Goal: Information Seeking & Learning: Learn about a topic

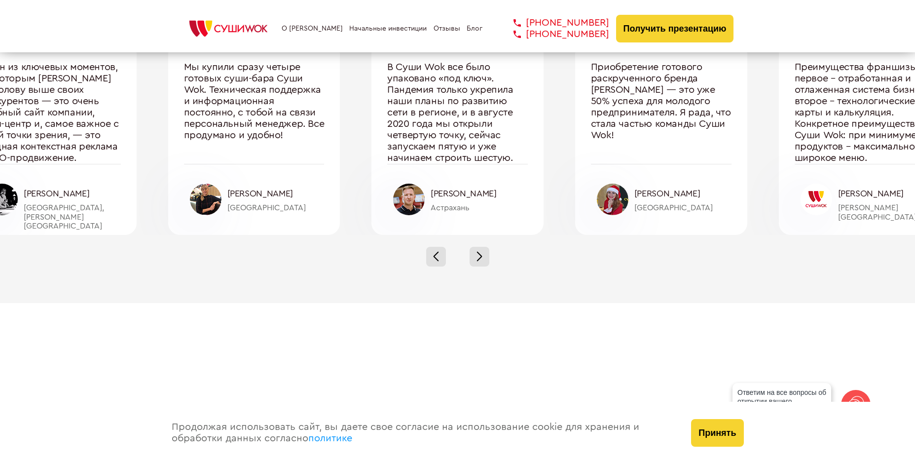
scroll to position [3304, 0]
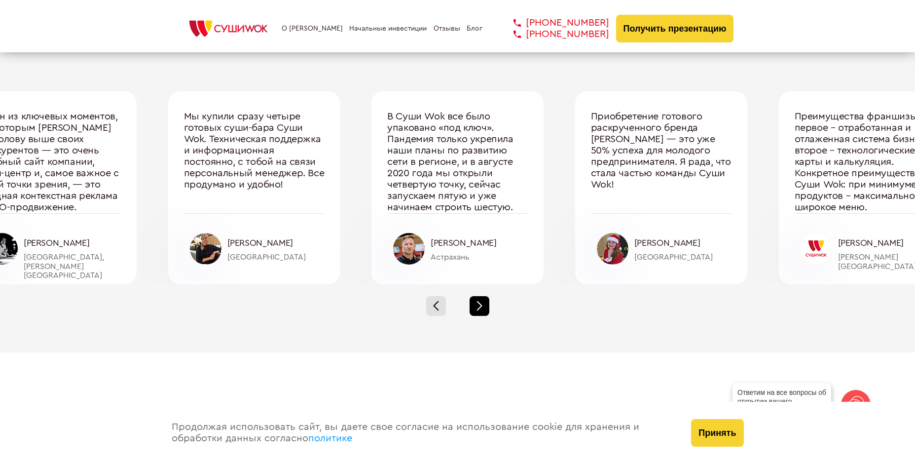
click at [487, 308] on div at bounding box center [479, 306] width 20 height 20
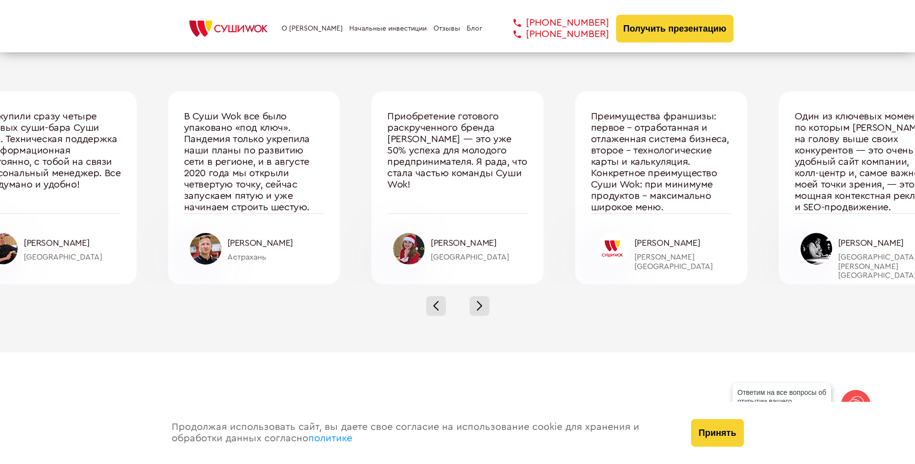
click at [705, 323] on div at bounding box center [457, 305] width 915 height 43
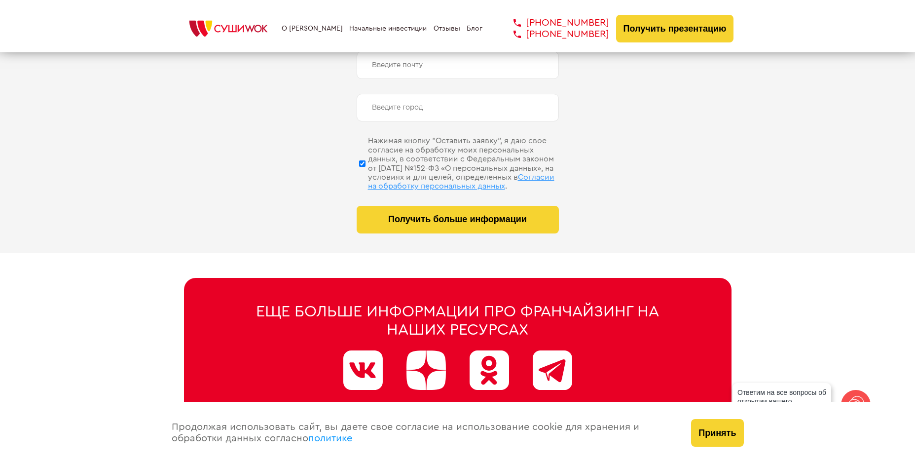
scroll to position [4987, 0]
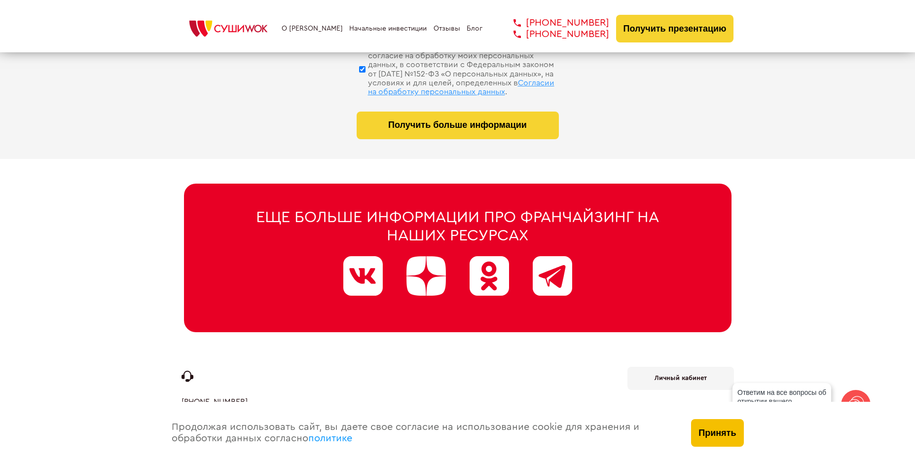
click at [740, 426] on button "Принять" at bounding box center [717, 433] width 52 height 28
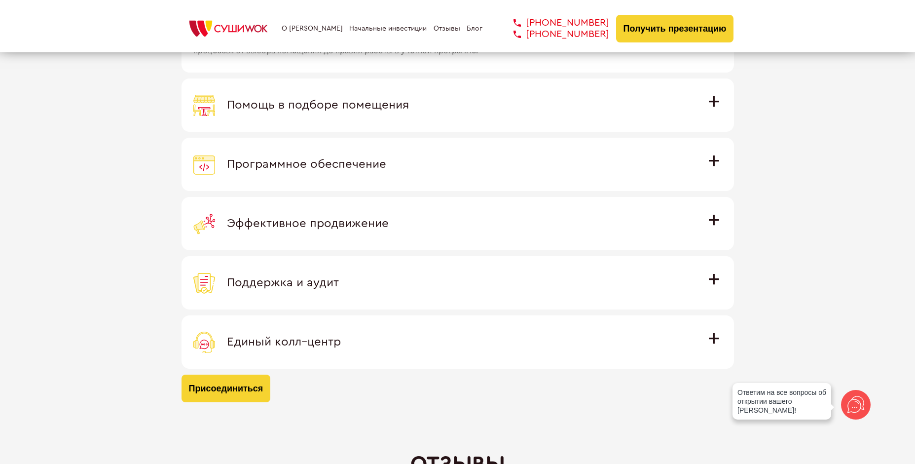
scroll to position [2774, 0]
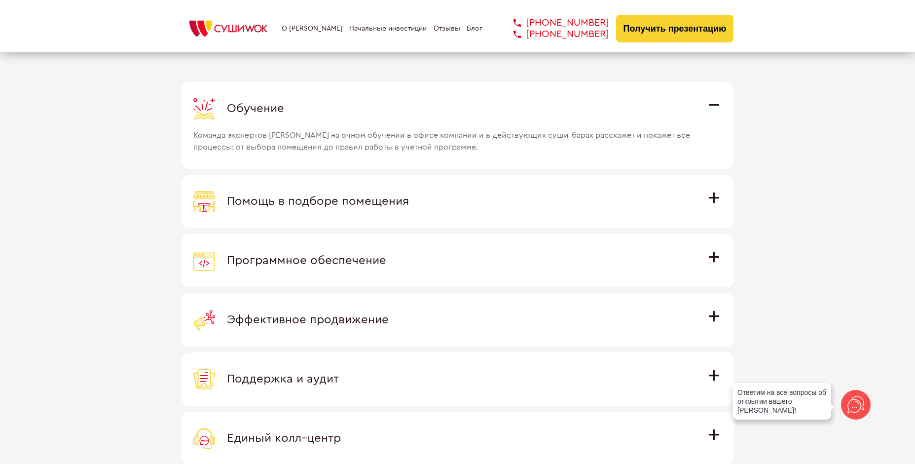
click at [692, 208] on div "Помощь в подборе помещения" at bounding box center [457, 201] width 529 height 22
click at [0, 0] on input "Помощь в подборе помещения Наши специалисты оценят варианты помещения в вашем г…" at bounding box center [0, 0] width 0 height 0
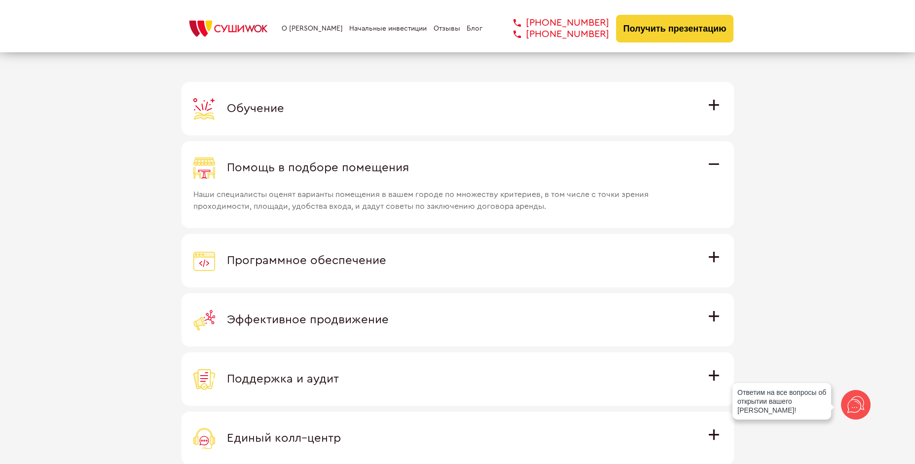
click at [612, 170] on div "Помощь в подборе помещения" at bounding box center [457, 168] width 529 height 22
click at [0, 0] on input "Помощь в подборе помещения Наши специалисты оценят варианты помещения в вашем г…" at bounding box center [0, 0] width 0 height 0
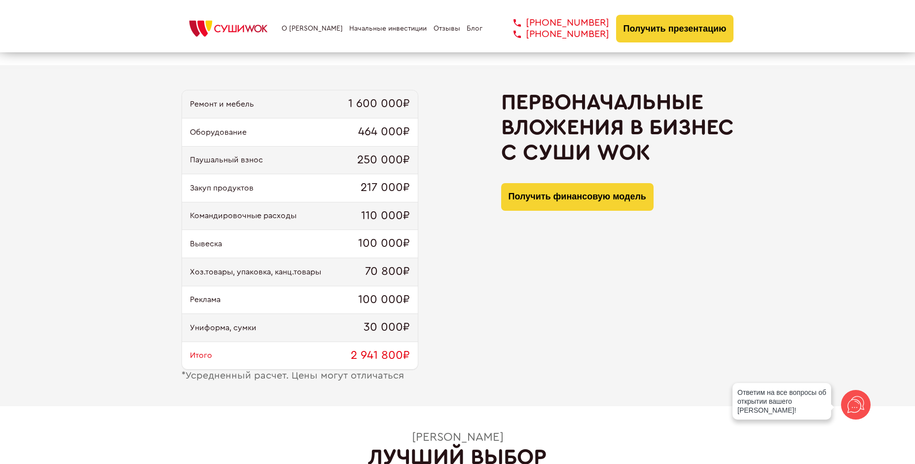
scroll to position [801, 0]
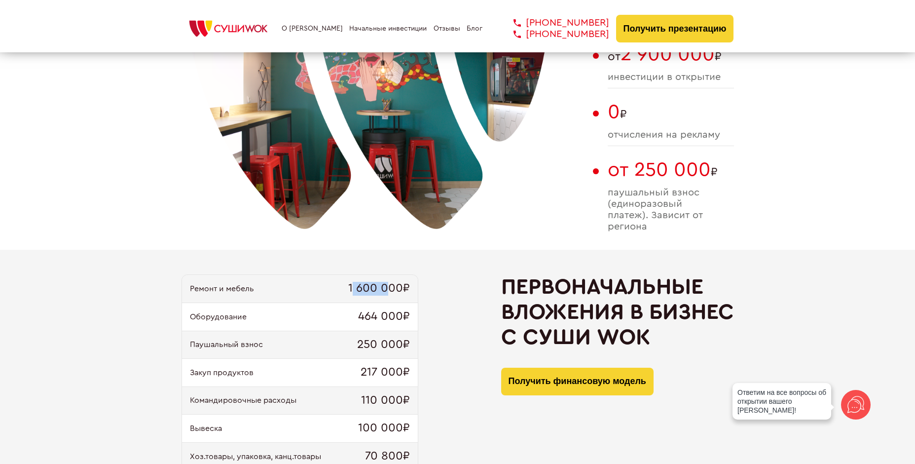
drag, startPoint x: 391, startPoint y: 289, endPoint x: 354, endPoint y: 291, distance: 37.6
click at [354, 291] on span "1 600 000₽" at bounding box center [379, 289] width 62 height 14
drag, startPoint x: 399, startPoint y: 316, endPoint x: 373, endPoint y: 319, distance: 26.3
click at [373, 319] on span "464 000₽" at bounding box center [384, 317] width 52 height 14
drag, startPoint x: 402, startPoint y: 345, endPoint x: 407, endPoint y: 345, distance: 5.4
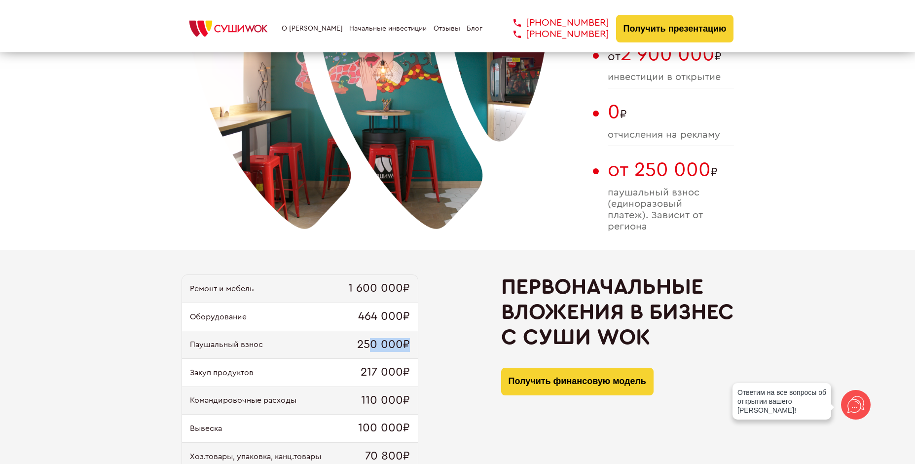
click at [407, 345] on span "250 000₽" at bounding box center [383, 345] width 53 height 14
click at [338, 343] on div "Паушальный взнос 250 000₽" at bounding box center [300, 345] width 236 height 28
drag, startPoint x: 362, startPoint y: 369, endPoint x: 404, endPoint y: 371, distance: 42.5
click at [404, 371] on span "217 000₽" at bounding box center [385, 372] width 49 height 14
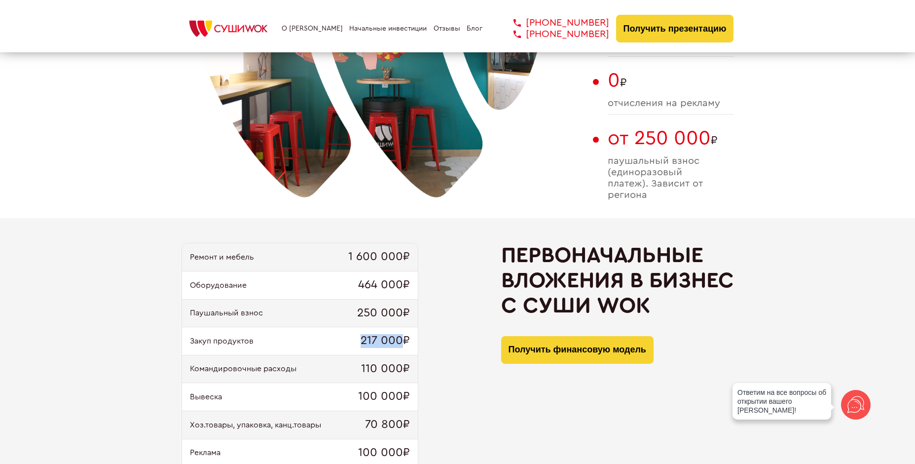
scroll to position [850, 0]
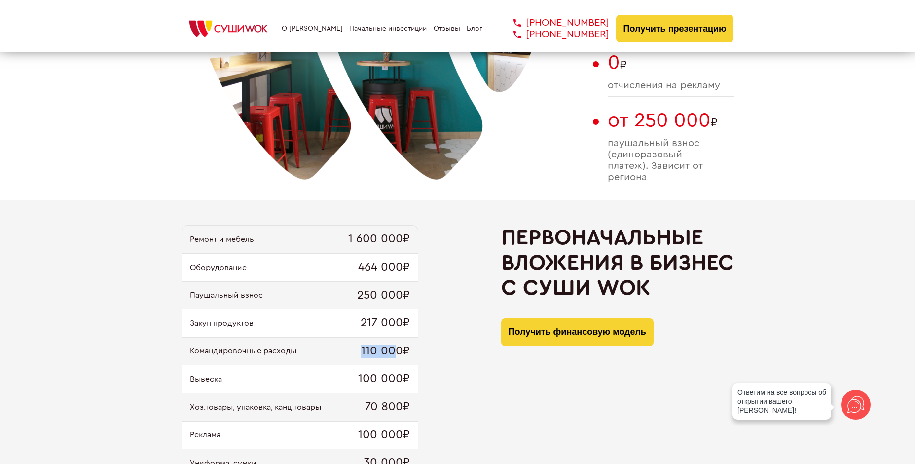
drag, startPoint x: 351, startPoint y: 345, endPoint x: 396, endPoint y: 352, distance: 45.5
click at [396, 352] on div "Командировочные расходы 110 000₽" at bounding box center [300, 351] width 236 height 28
drag, startPoint x: 397, startPoint y: 383, endPoint x: 365, endPoint y: 384, distance: 32.1
click at [365, 384] on span "100 000₽" at bounding box center [384, 379] width 52 height 14
click at [486, 403] on div "Ремонт и мебель 1 600 000₽ Оборудование 464 000₽ Паушальный взнос 250 000₽ Заку…" at bounding box center [457, 370] width 552 height 291
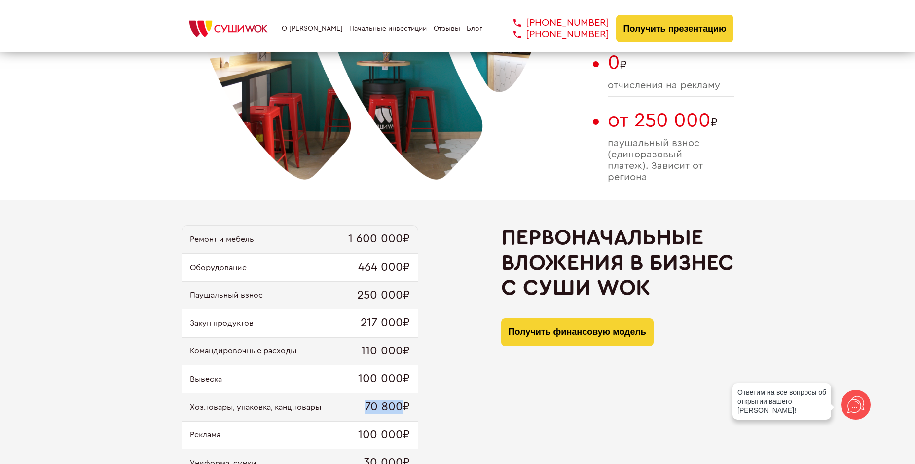
drag, startPoint x: 402, startPoint y: 412, endPoint x: 339, endPoint y: 408, distance: 63.2
click at [344, 409] on div "Хоз.товары, упаковка, канц.товары 70 800₽" at bounding box center [300, 407] width 236 height 28
drag, startPoint x: 273, startPoint y: 411, endPoint x: 376, endPoint y: 410, distance: 103.1
click at [376, 410] on div "Хоз.товары, упаковка, канц.товары 70 800₽" at bounding box center [300, 407] width 236 height 28
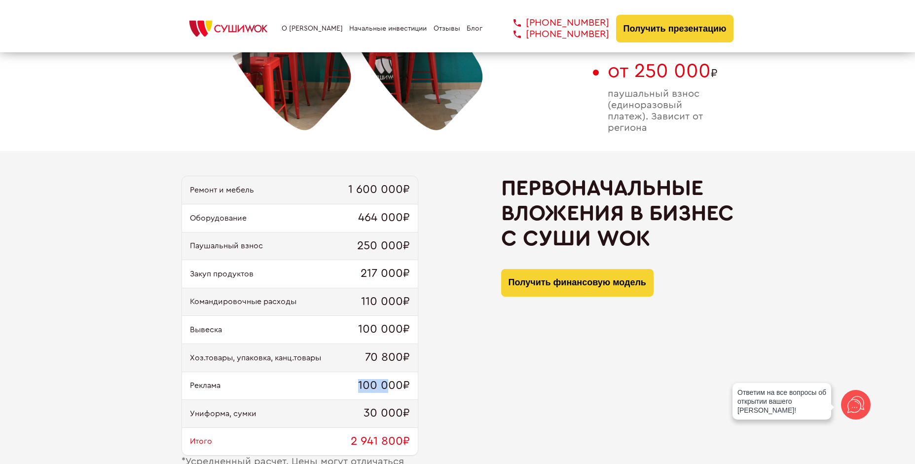
drag, startPoint x: 385, startPoint y: 384, endPoint x: 360, endPoint y: 387, distance: 25.3
click at [360, 387] on span "100 000₽" at bounding box center [384, 386] width 52 height 14
drag, startPoint x: 394, startPoint y: 416, endPoint x: 364, endPoint y: 413, distance: 30.2
click at [364, 413] on span "30 000₽" at bounding box center [386, 413] width 46 height 14
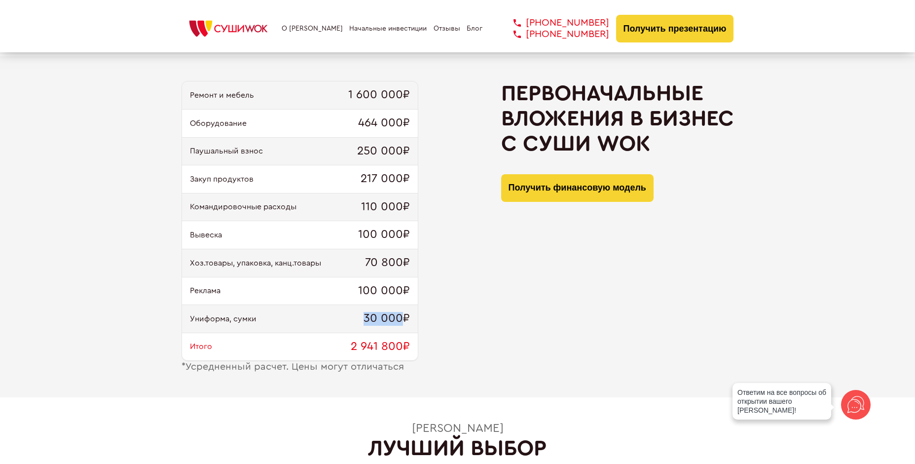
scroll to position [998, 0]
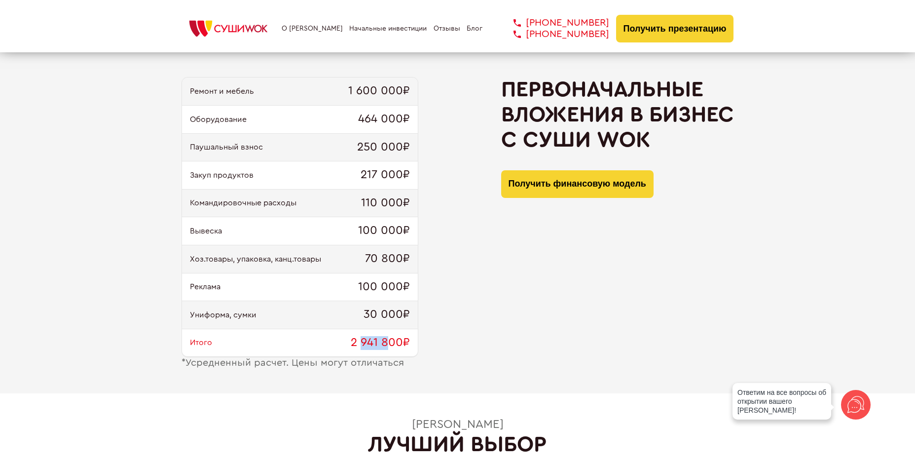
drag, startPoint x: 388, startPoint y: 349, endPoint x: 362, endPoint y: 346, distance: 25.3
click at [362, 346] on span "2 941 800₽" at bounding box center [380, 343] width 59 height 14
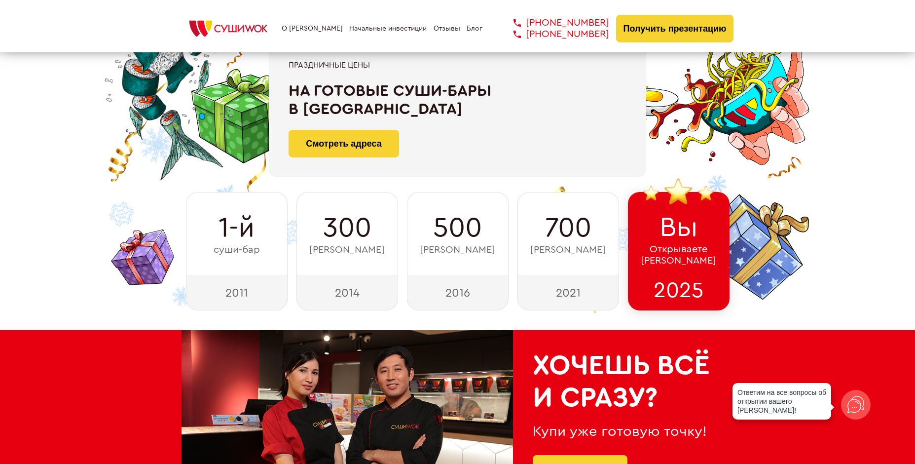
scroll to position [0, 0]
